Goal: Task Accomplishment & Management: Use online tool/utility

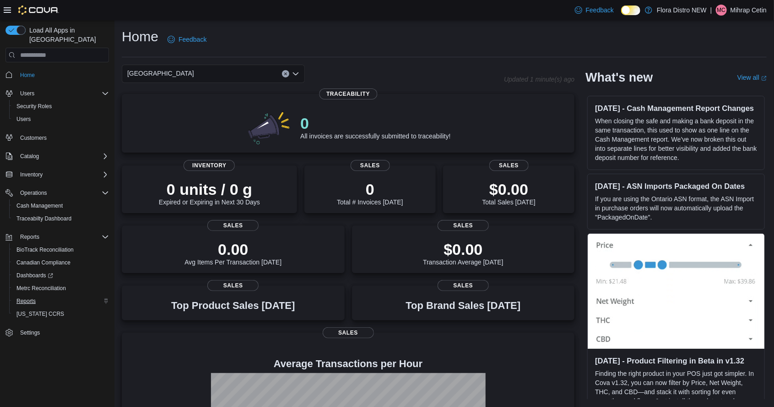
click at [28, 297] on span "Reports" at bounding box center [25, 300] width 19 height 11
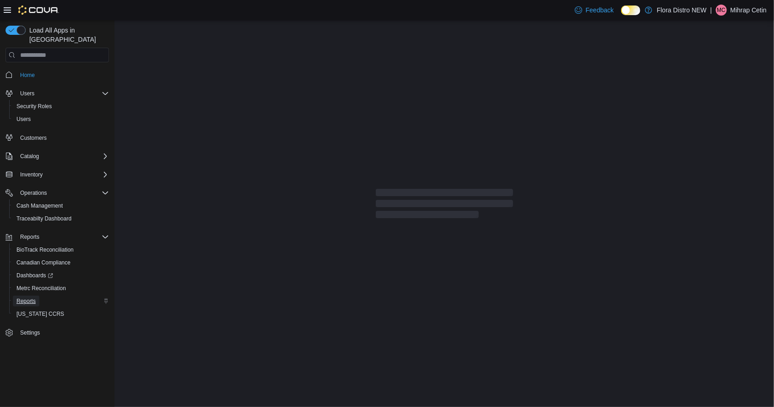
click at [30, 297] on span "Reports" at bounding box center [25, 300] width 19 height 7
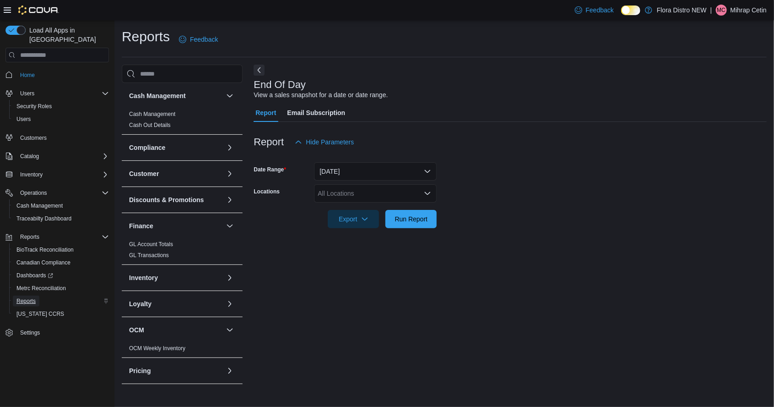
scroll to position [21, 0]
click at [400, 184] on div "All Locations" at bounding box center [375, 193] width 123 height 18
type input "***"
click at [362, 206] on div "Salisbury" at bounding box center [376, 210] width 112 height 9
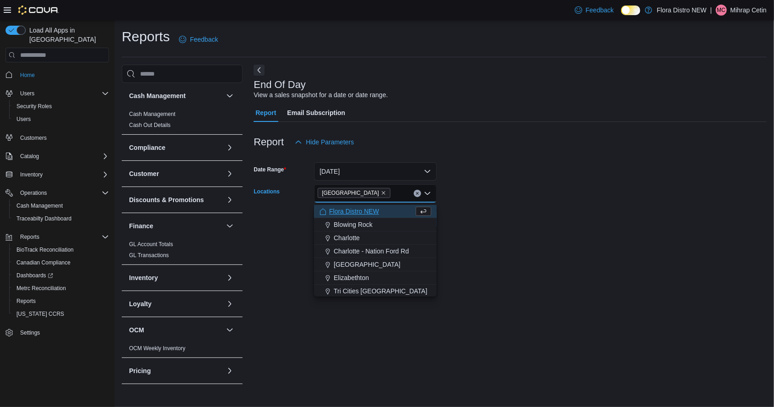
click at [501, 154] on form "Date Range Today Locations Salisbury Combo box. Selected. Salisbury. Press Back…" at bounding box center [510, 189] width 513 height 77
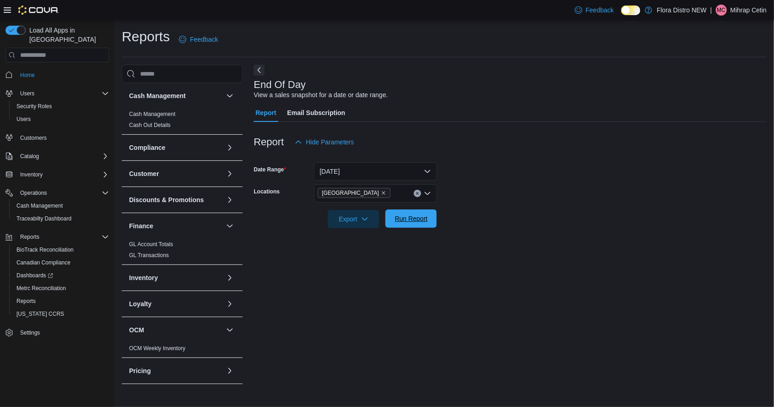
click at [410, 209] on span "Run Report" at bounding box center [411, 218] width 40 height 18
